Goal: Task Accomplishment & Management: Use online tool/utility

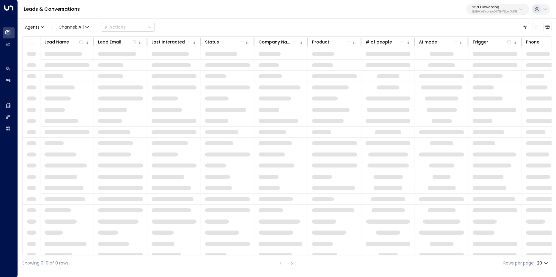
click at [515, 10] on div "25N Coworking 3b9800f4-81ca-4ec0-8758-72fbe4763f36" at bounding box center [495, 9] width 45 height 8
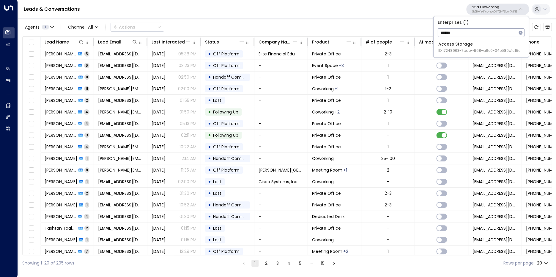
type input "******"
click at [482, 45] on div "Access Storage ID: 17248963-7bae-4f68-a6e0-04e589c1c15e" at bounding box center [480, 47] width 82 height 12
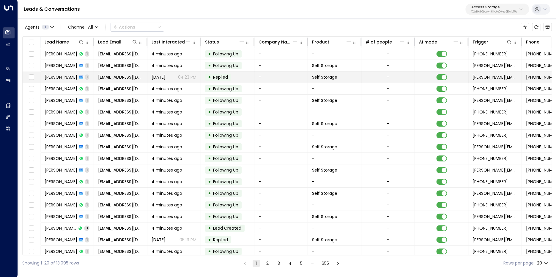
click at [61, 77] on span "[PERSON_NAME]" at bounding box center [61, 77] width 33 height 6
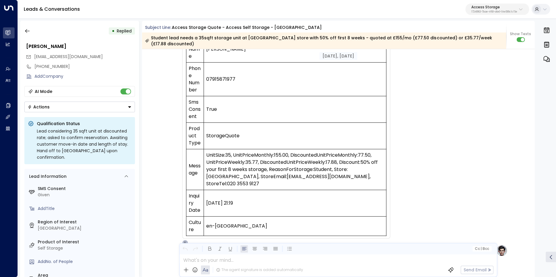
scroll to position [130, 0]
click at [192, 122] on td "Product Type" at bounding box center [194, 135] width 17 height 26
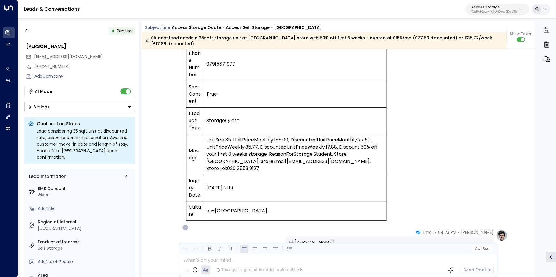
scroll to position [173, 0]
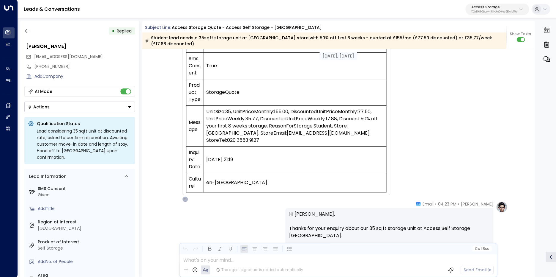
click at [488, 8] on p "Access Storage" at bounding box center [495, 7] width 46 height 4
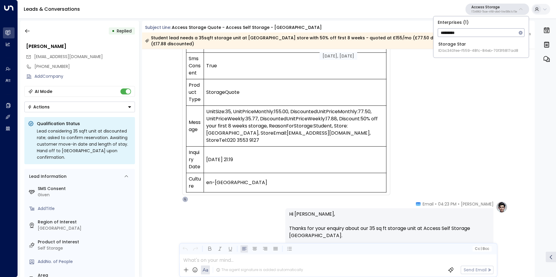
type input "*********"
click at [459, 53] on span "ID: bc340fee-f559-48fc-84eb-70f3f6817ad8" at bounding box center [479, 50] width 80 height 5
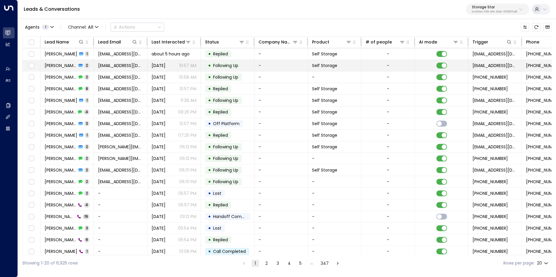
click at [63, 68] on span "[PERSON_NAME]" at bounding box center [61, 65] width 32 height 6
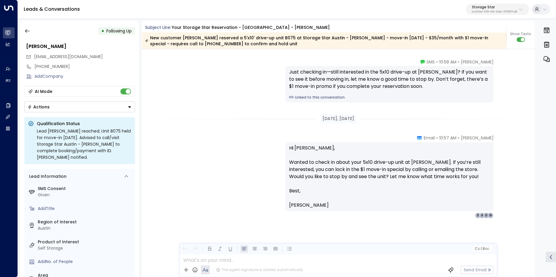
scroll to position [724, 0]
click at [32, 32] on button "button" at bounding box center [27, 31] width 11 height 11
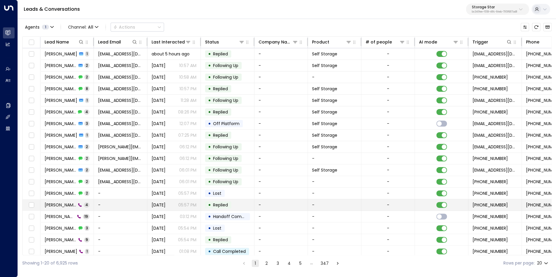
click at [60, 208] on td "[PERSON_NAME] 4" at bounding box center [67, 204] width 54 height 11
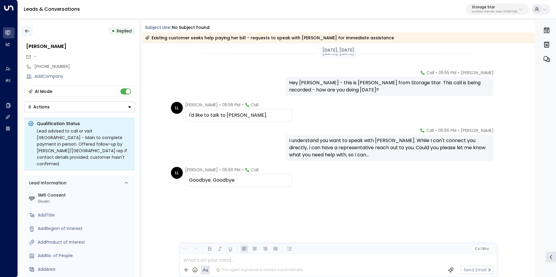
click at [31, 29] on button "button" at bounding box center [27, 31] width 11 height 11
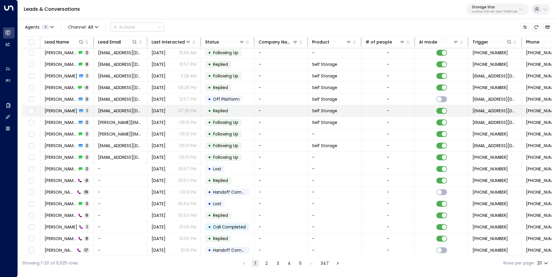
scroll to position [26, 0]
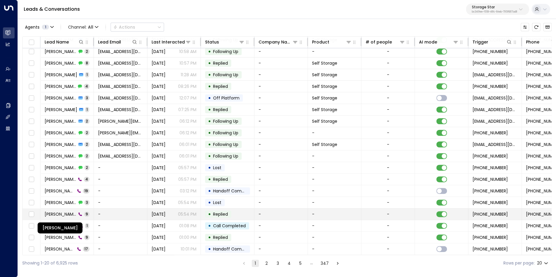
click at [67, 213] on span "[PERSON_NAME]" at bounding box center [61, 214] width 32 height 6
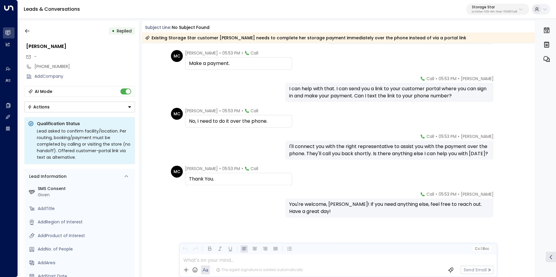
scroll to position [102, 0]
click at [26, 31] on icon "button" at bounding box center [27, 31] width 4 height 4
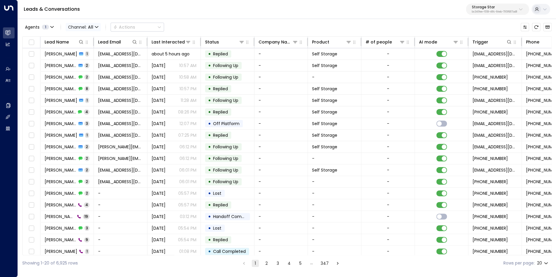
click at [85, 28] on span "Channel: All" at bounding box center [83, 27] width 35 height 8
click at [83, 81] on span "Voice" at bounding box center [79, 83] width 12 height 6
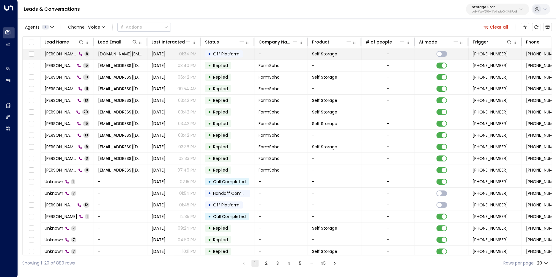
click at [62, 55] on span "[PERSON_NAME]" at bounding box center [61, 54] width 32 height 6
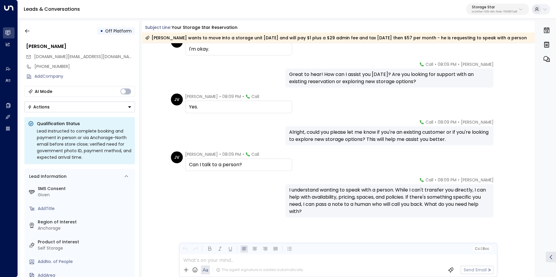
scroll to position [66, 0]
click at [27, 29] on icon "button" at bounding box center [27, 31] width 6 height 6
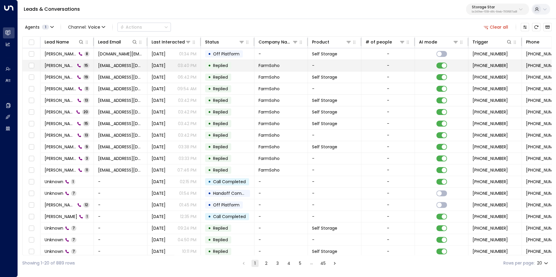
click at [65, 67] on span "[PERSON_NAME]" at bounding box center [60, 65] width 31 height 6
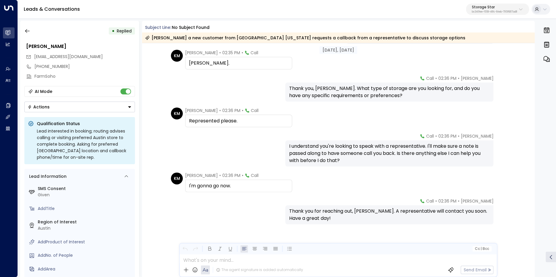
scroll to position [275, 0]
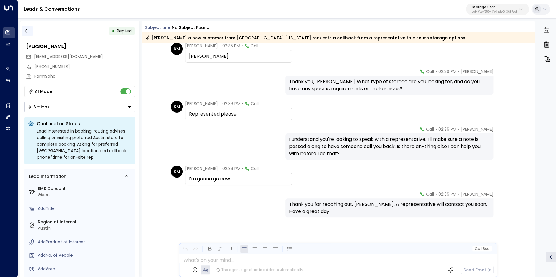
click at [27, 32] on icon "button" at bounding box center [27, 31] width 6 height 6
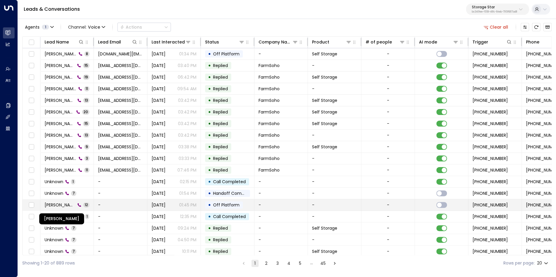
click at [67, 206] on span "[PERSON_NAME]" at bounding box center [60, 205] width 31 height 6
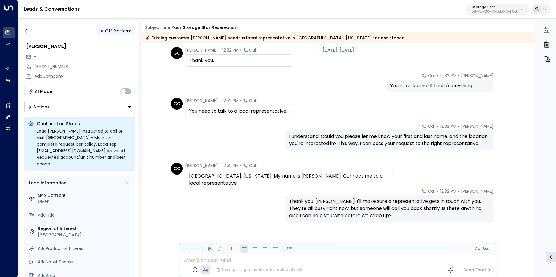
scroll to position [174, 0]
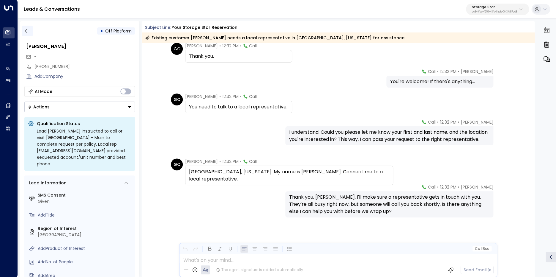
click at [28, 32] on icon "button" at bounding box center [27, 31] width 6 height 6
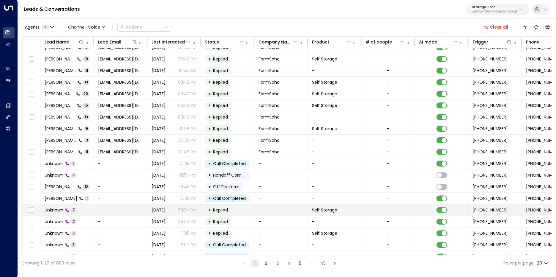
scroll to position [26, 0]
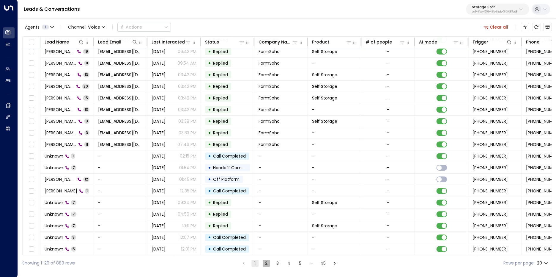
click at [263, 263] on button "2" at bounding box center [266, 262] width 7 height 7
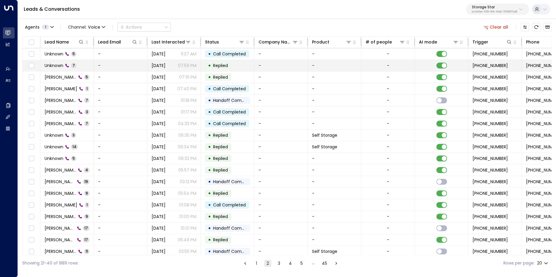
click at [59, 65] on span "Unknown" at bounding box center [54, 65] width 19 height 6
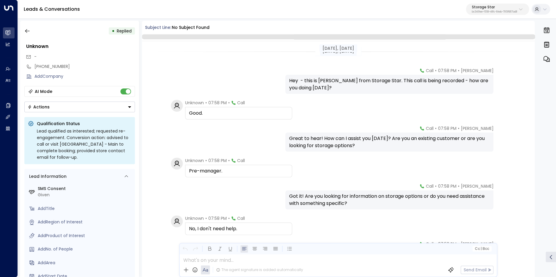
scroll to position [43, 0]
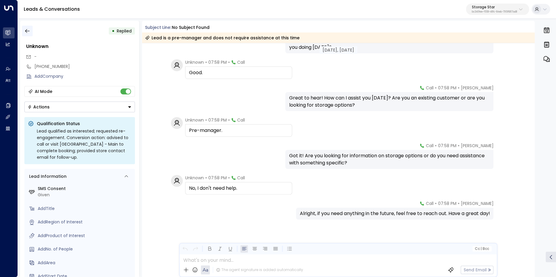
click at [26, 32] on icon "button" at bounding box center [27, 31] width 4 height 4
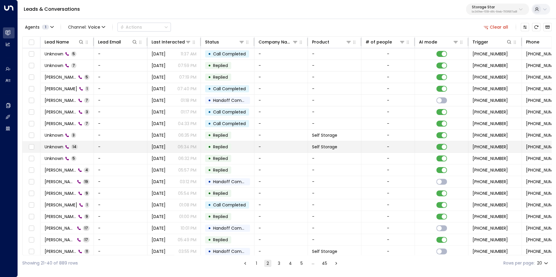
click at [63, 144] on span "Unknown" at bounding box center [54, 147] width 19 height 6
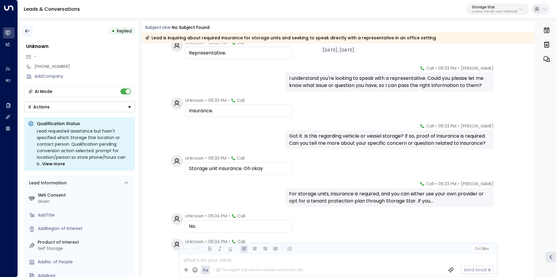
scroll to position [110, 0]
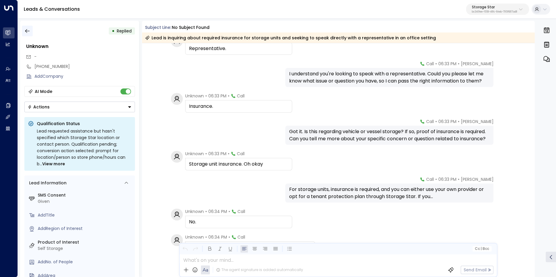
click at [27, 31] on icon "button" at bounding box center [27, 31] width 6 height 6
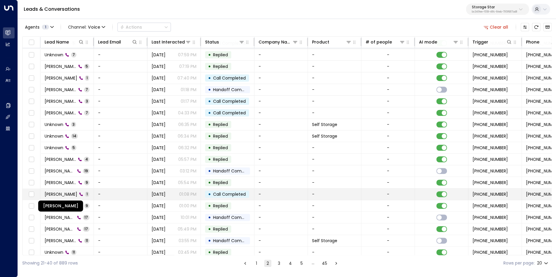
scroll to position [14, 0]
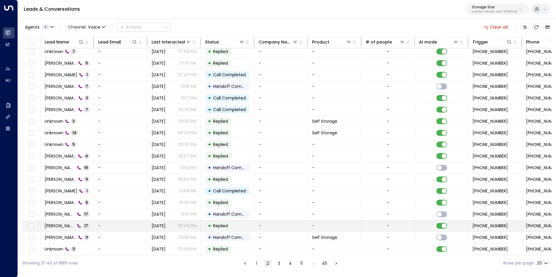
click at [59, 226] on span "[PERSON_NAME]" at bounding box center [60, 225] width 31 height 6
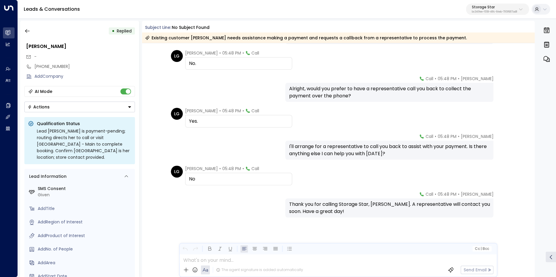
scroll to position [326, 0]
click at [26, 29] on icon "button" at bounding box center [27, 31] width 6 height 6
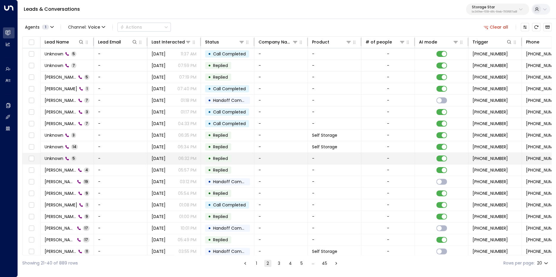
scroll to position [26, 0]
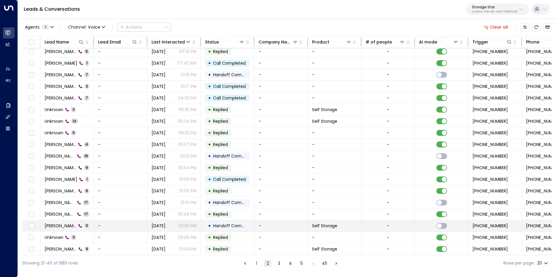
click at [68, 227] on span "[PERSON_NAME]" at bounding box center [61, 225] width 32 height 6
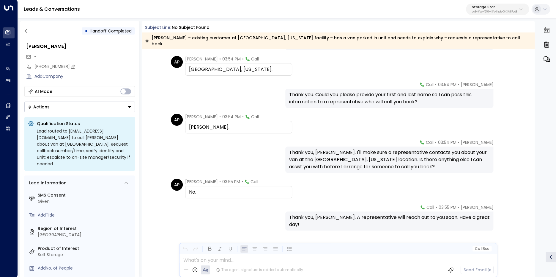
scroll to position [174, 0]
click at [29, 32] on icon "button" at bounding box center [27, 31] width 6 height 6
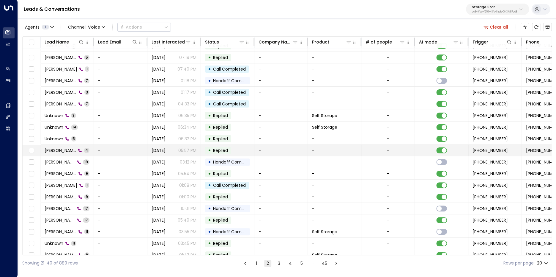
scroll to position [26, 0]
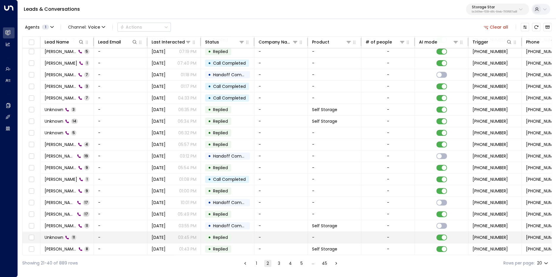
click at [59, 237] on span "Unknown" at bounding box center [54, 237] width 19 height 6
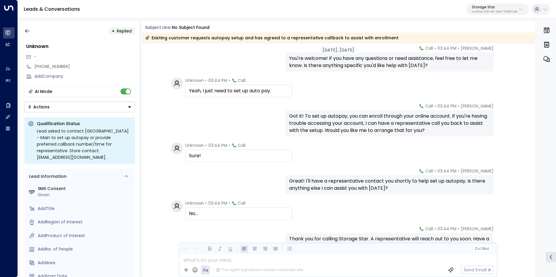
scroll to position [172, 0]
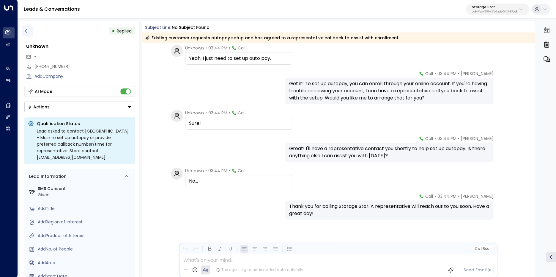
click at [30, 32] on icon "button" at bounding box center [27, 31] width 6 height 6
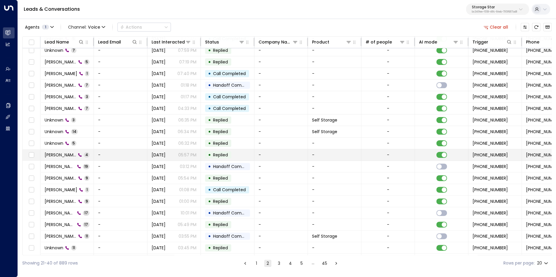
scroll to position [26, 0]
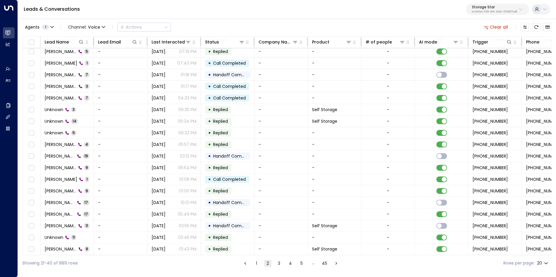
click at [277, 263] on button "3" at bounding box center [279, 262] width 7 height 7
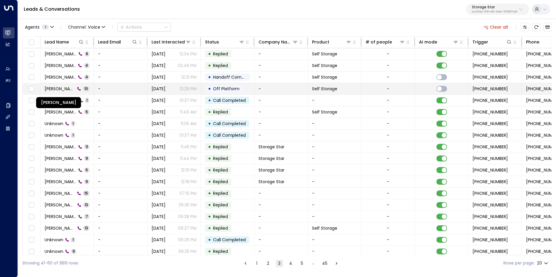
click at [53, 91] on span "[PERSON_NAME]" at bounding box center [60, 89] width 31 height 6
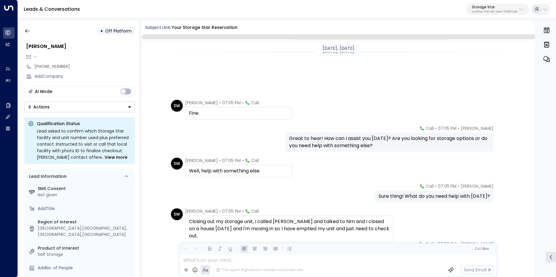
scroll to position [107, 0]
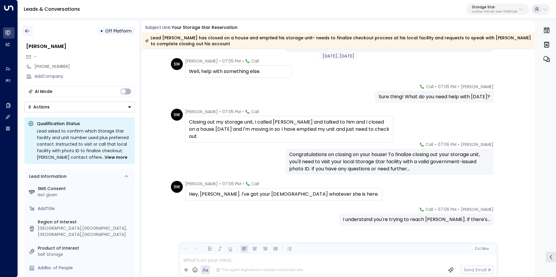
click at [28, 32] on icon "button" at bounding box center [27, 31] width 6 height 6
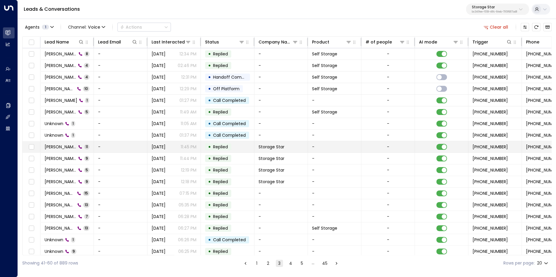
click at [61, 147] on span "[PERSON_NAME]" at bounding box center [61, 147] width 32 height 6
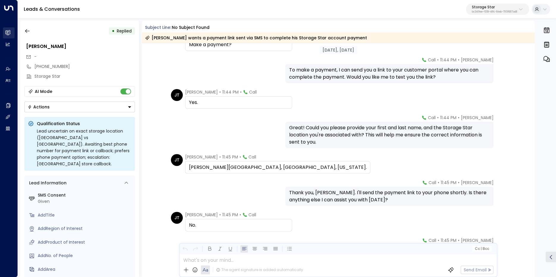
scroll to position [131, 0]
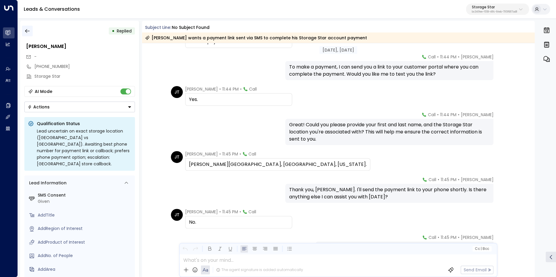
click at [30, 31] on button "button" at bounding box center [27, 31] width 11 height 11
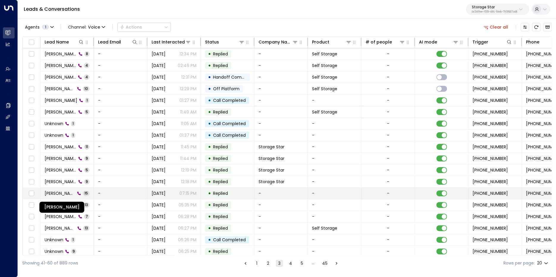
click at [65, 190] on span "[PERSON_NAME]" at bounding box center [60, 193] width 31 height 6
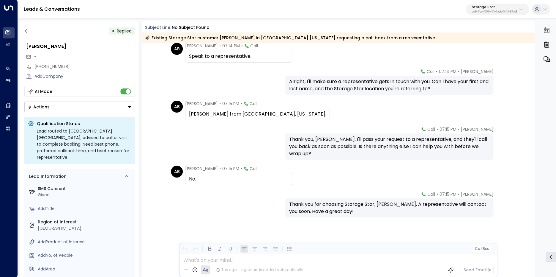
scroll to position [297, 0]
click at [28, 31] on icon "button" at bounding box center [27, 31] width 6 height 6
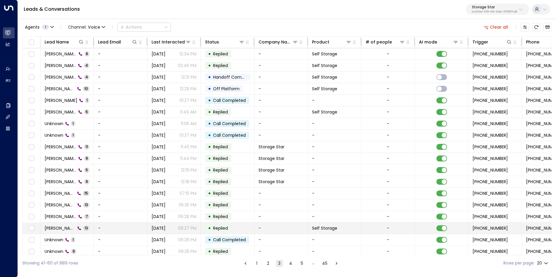
scroll to position [26, 0]
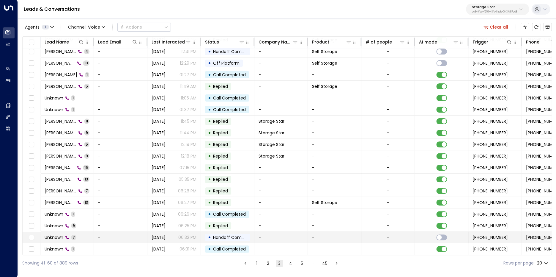
click at [56, 236] on span "Unknown" at bounding box center [54, 237] width 19 height 6
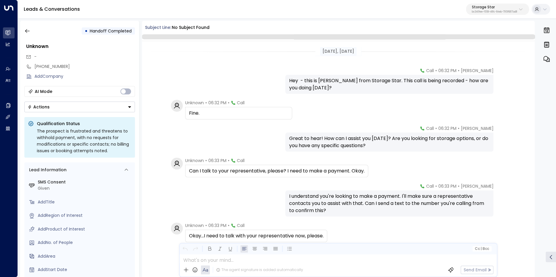
scroll to position [64, 0]
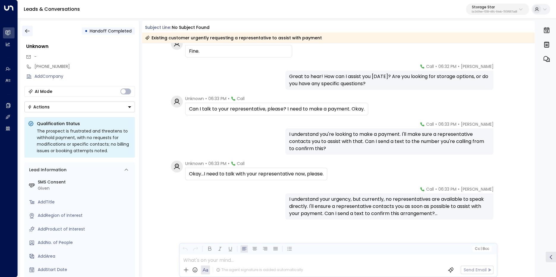
click at [29, 31] on icon "button" at bounding box center [27, 31] width 6 height 6
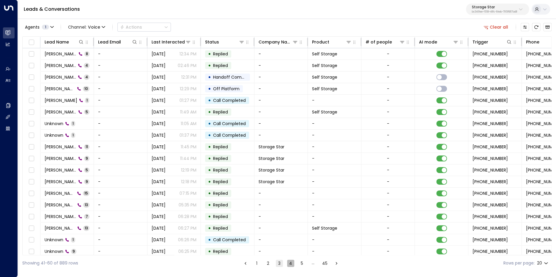
click at [289, 263] on button "4" at bounding box center [290, 262] width 7 height 7
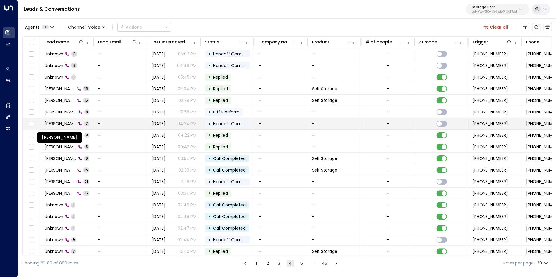
click at [60, 120] on span "[PERSON_NAME]" at bounding box center [61, 123] width 32 height 6
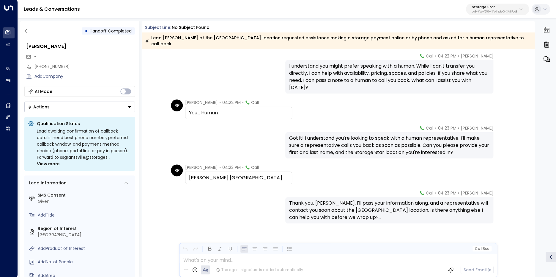
scroll to position [80, 0]
click at [29, 31] on icon "button" at bounding box center [27, 31] width 6 height 6
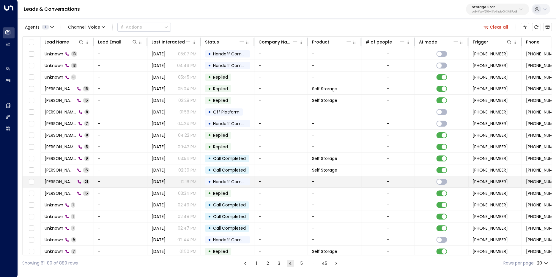
click at [61, 183] on span "[PERSON_NAME]" at bounding box center [60, 181] width 31 height 6
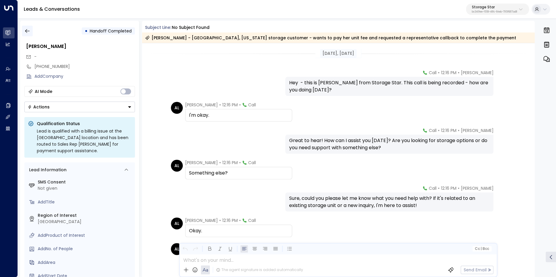
click at [26, 30] on icon "button" at bounding box center [27, 31] width 6 height 6
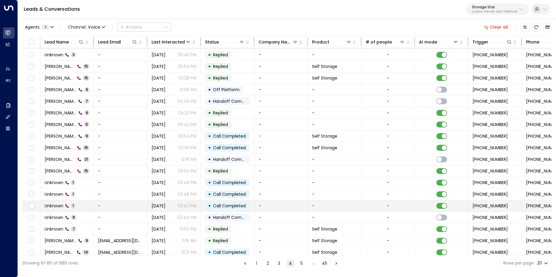
scroll to position [26, 0]
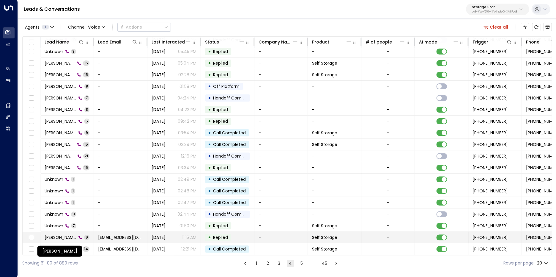
click at [60, 237] on span "[PERSON_NAME]" at bounding box center [61, 237] width 32 height 6
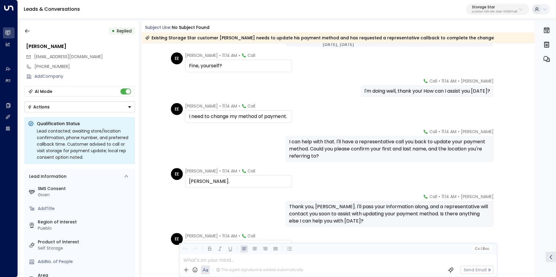
scroll to position [109, 0]
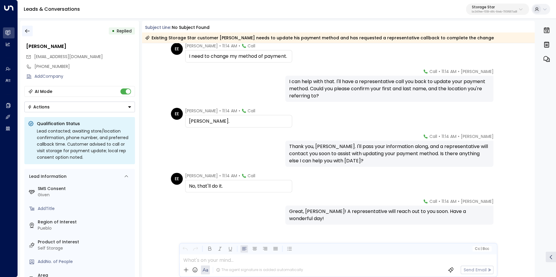
click at [29, 31] on icon "button" at bounding box center [27, 31] width 4 height 4
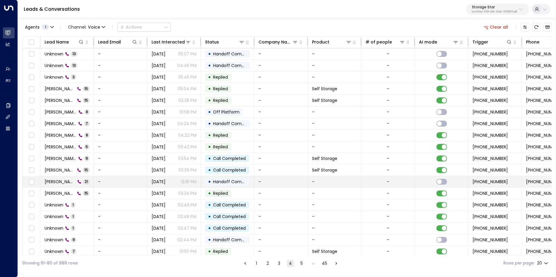
scroll to position [26, 0]
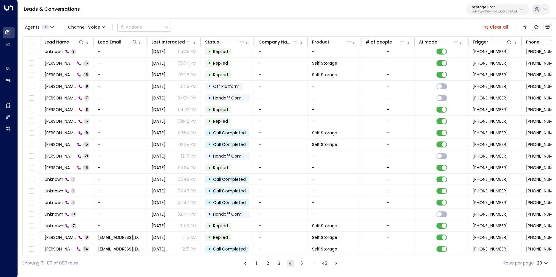
click at [304, 265] on button "5" at bounding box center [301, 262] width 7 height 7
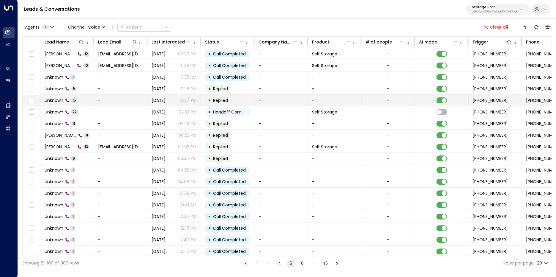
click at [55, 100] on span "Unknown" at bounding box center [54, 100] width 19 height 6
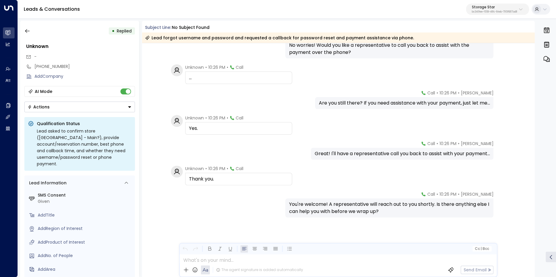
scroll to position [268, 0]
click at [28, 31] on icon "button" at bounding box center [27, 31] width 6 height 6
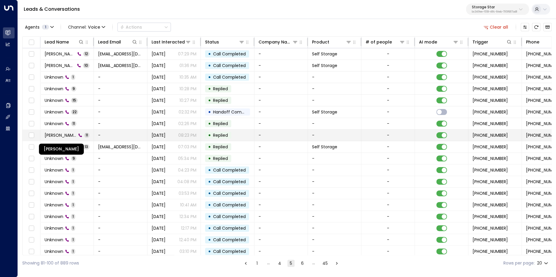
click at [58, 136] on span "[PERSON_NAME]" at bounding box center [61, 135] width 32 height 6
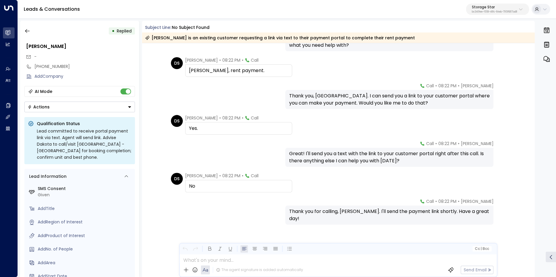
scroll to position [160, 0]
click at [27, 31] on icon "button" at bounding box center [27, 31] width 4 height 4
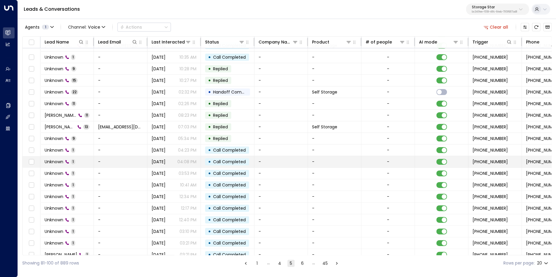
scroll to position [26, 0]
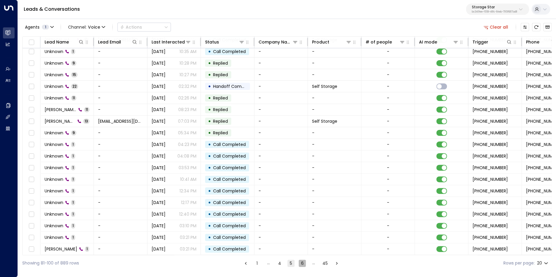
click at [301, 265] on button "6" at bounding box center [302, 262] width 7 height 7
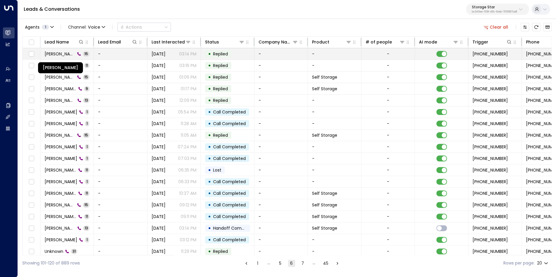
click at [60, 53] on span "[PERSON_NAME]" at bounding box center [60, 54] width 31 height 6
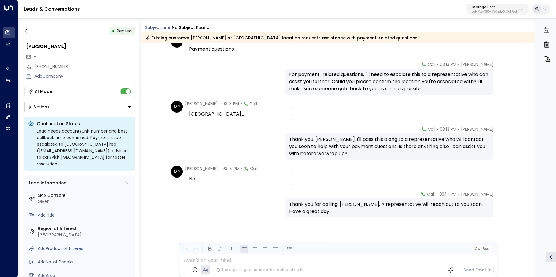
scroll to position [297, 0]
click at [27, 32] on icon "button" at bounding box center [27, 31] width 4 height 4
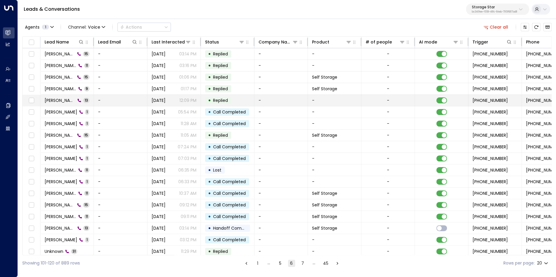
click at [58, 100] on span "[PERSON_NAME]" at bounding box center [60, 100] width 31 height 6
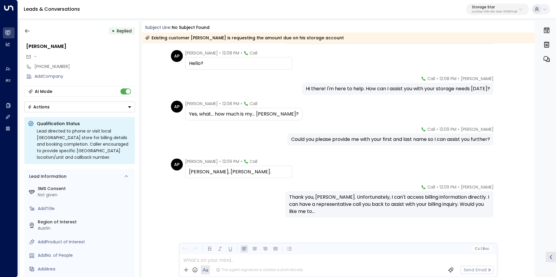
scroll to position [218, 0]
click at [32, 33] on button "button" at bounding box center [27, 31] width 11 height 11
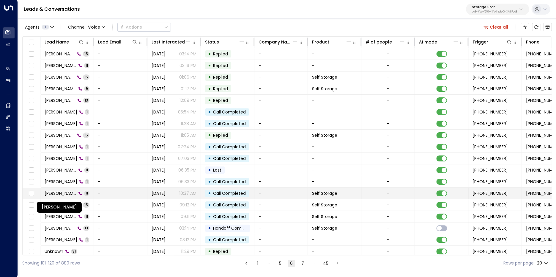
click at [55, 192] on span "[PERSON_NAME]" at bounding box center [61, 193] width 32 height 6
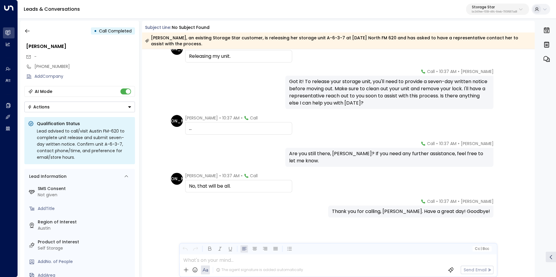
scroll to position [180, 0]
click at [30, 33] on icon "button" at bounding box center [27, 31] width 6 height 6
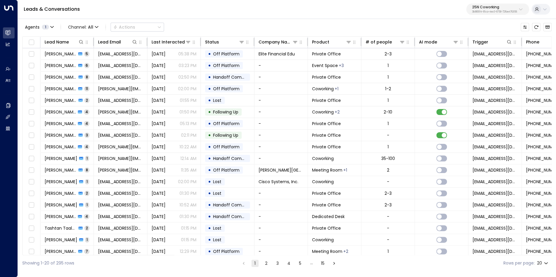
click at [494, 11] on p "3b9800f4-81ca-4ec0-8758-72fbe4763f36" at bounding box center [495, 12] width 45 height 2
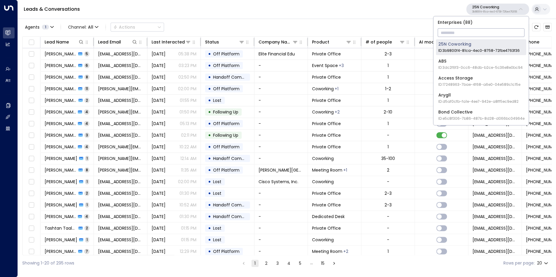
type input "*"
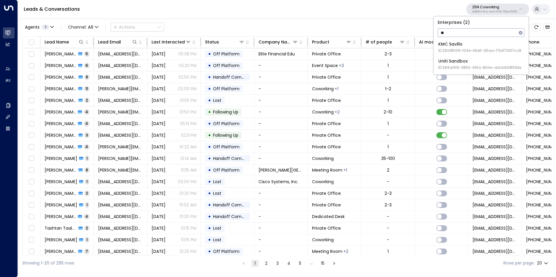
type input "*"
type input "****"
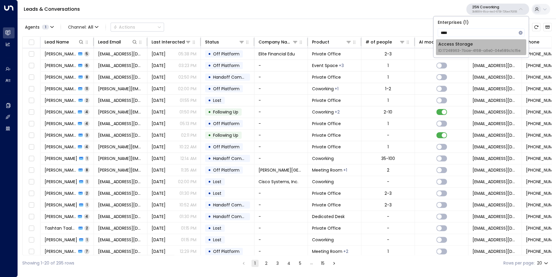
click at [454, 48] on span "ID: 17248963-7bae-4f68-a6e0-04e589c1c15e" at bounding box center [480, 50] width 82 height 5
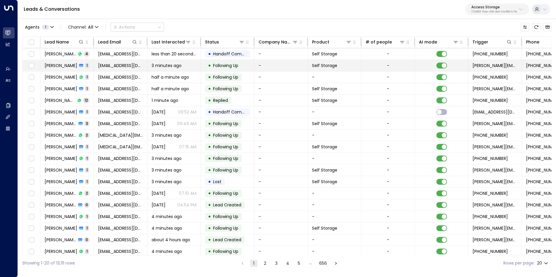
click at [63, 63] on span "Rabia Mumtaz" at bounding box center [61, 65] width 33 height 6
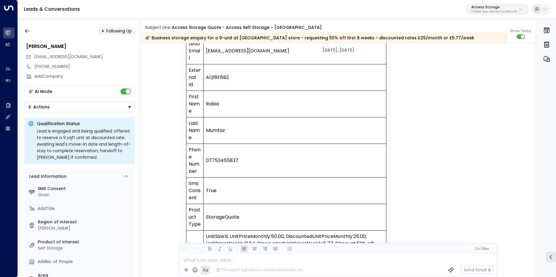
scroll to position [43, 0]
click at [497, 12] on p "17248963-7bae-4f68-a6e0-04e589c1c15e" at bounding box center [495, 12] width 46 height 2
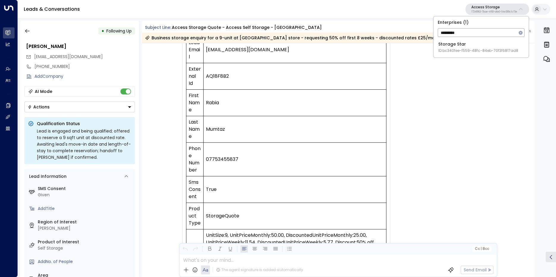
type input "*********"
click at [485, 47] on div "Storage Star ID: bc340fee-f559-48fc-84eb-70f3f6817ad8" at bounding box center [479, 47] width 80 height 12
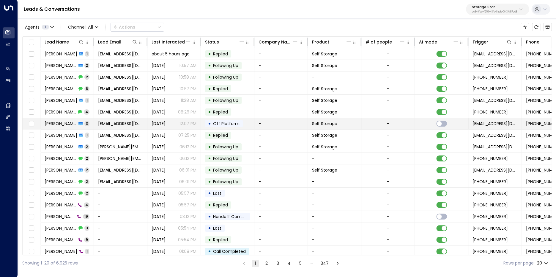
click at [65, 126] on span "[PERSON_NAME]" at bounding box center [61, 123] width 32 height 6
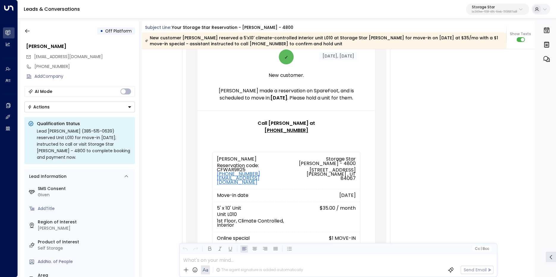
scroll to position [82, 0]
click at [28, 29] on icon "button" at bounding box center [27, 31] width 6 height 6
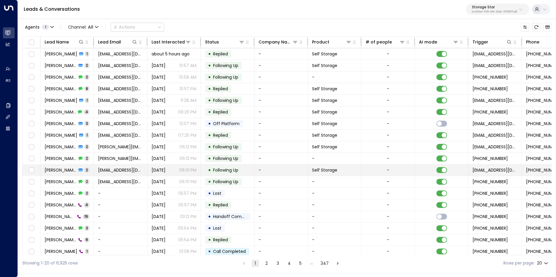
click at [61, 170] on span "[PERSON_NAME]" at bounding box center [61, 170] width 32 height 6
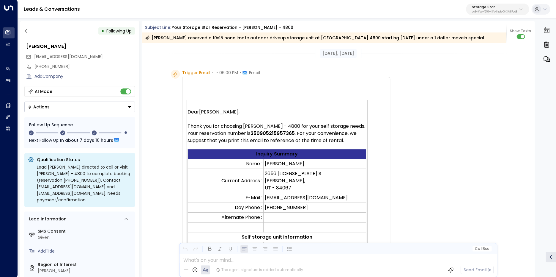
click at [510, 11] on p "bc340fee-f559-48fc-84eb-70f3f6817ad8" at bounding box center [494, 12] width 45 height 2
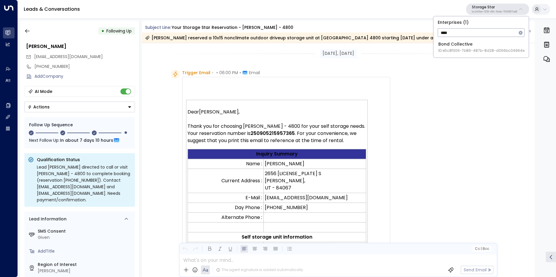
type input "****"
click at [453, 45] on div "Bond Collective ID: e5c8f306-7b86-487b-8d28-d066bc04964e" at bounding box center [482, 47] width 86 height 12
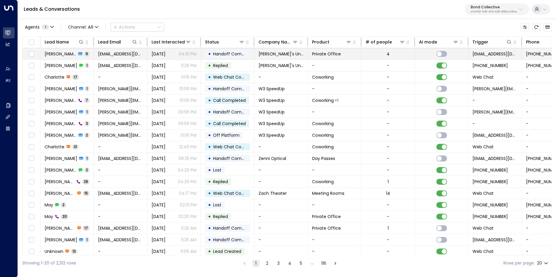
click at [56, 56] on span "Anna Zabel" at bounding box center [61, 54] width 32 height 6
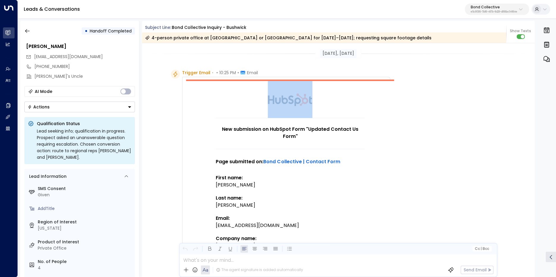
drag, startPoint x: 235, startPoint y: 95, endPoint x: 303, endPoint y: 118, distance: 72.6
click at [303, 118] on td "New submission on HubSpot Form "Updated Contact Us Form" Page submitted on: Bon…" at bounding box center [290, 275] width 208 height 393
click at [253, 105] on td at bounding box center [290, 99] width 208 height 37
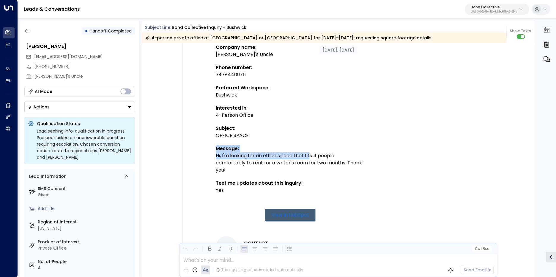
scroll to position [222, 0]
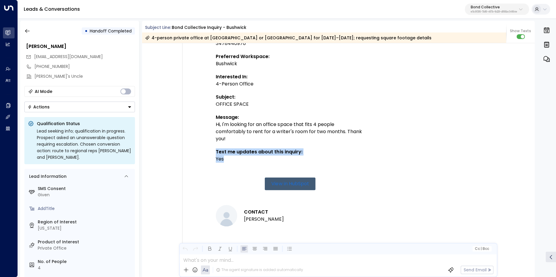
drag, startPoint x: 261, startPoint y: 105, endPoint x: 321, endPoint y: 162, distance: 82.9
click at [321, 162] on td "New submission on HubSpot Form "Updated Contact Us Form" Page submitted on: Bon…" at bounding box center [290, 53] width 208 height 393
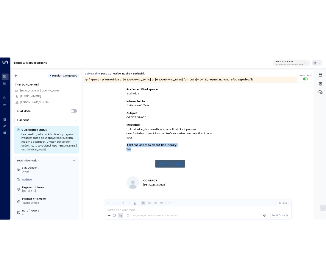
scroll to position [225, 0]
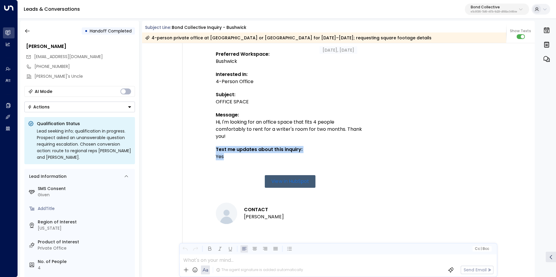
copy td "Text me updates about this inquiry: Yes"
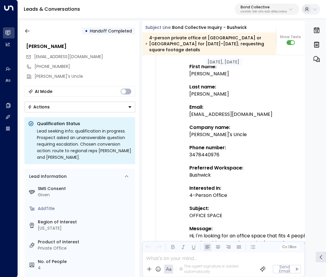
scroll to position [161, 0]
